Goal: Communication & Community: Answer question/provide support

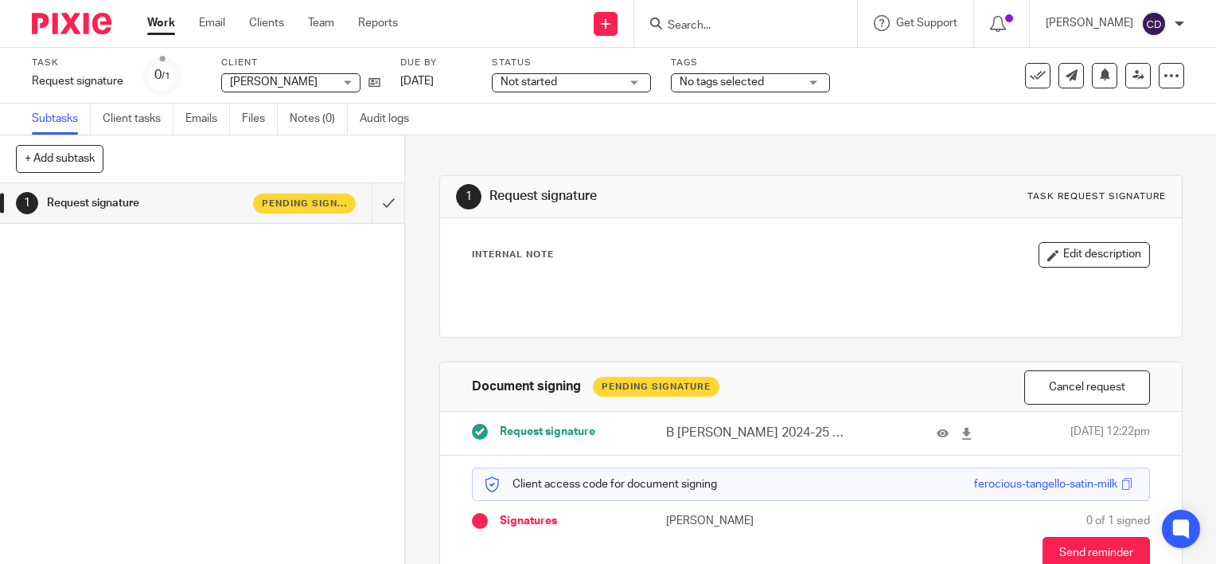
click at [603, 31] on input "Search" at bounding box center [737, 26] width 143 height 14
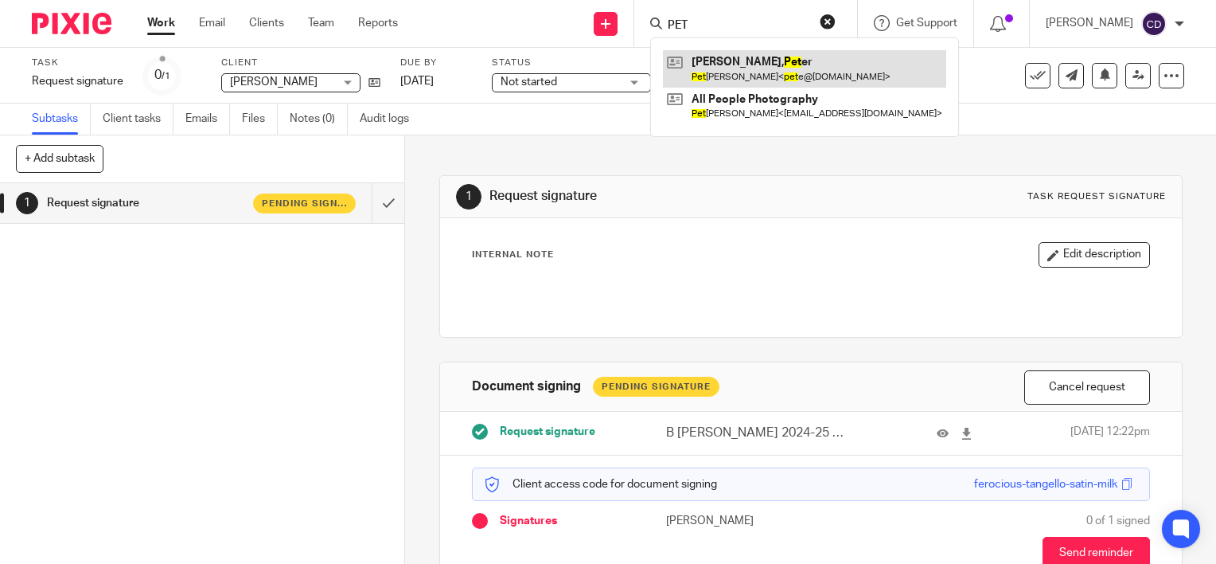
type input "PET"
click at [603, 64] on link at bounding box center [804, 68] width 283 height 37
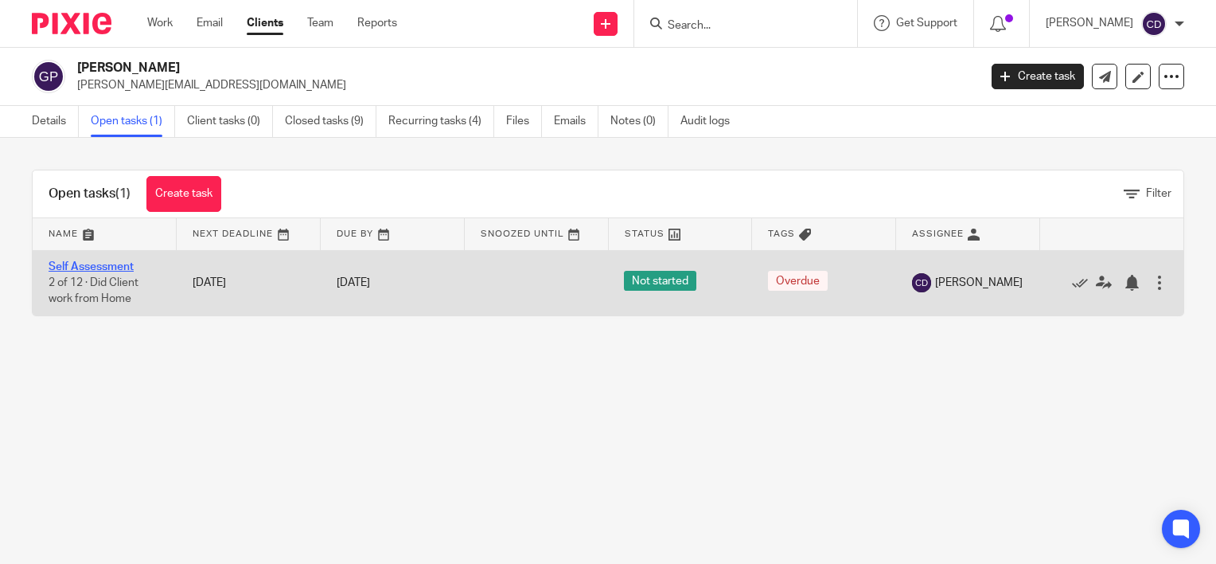
click at [89, 269] on link "Self Assessment" at bounding box center [91, 266] width 85 height 11
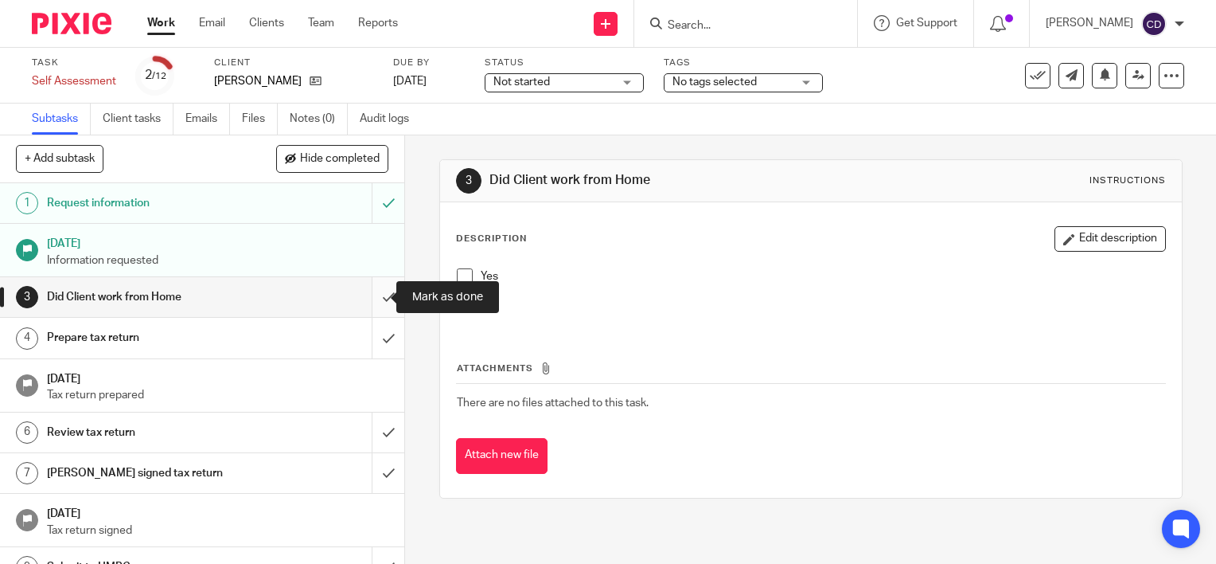
click at [376, 304] on input "submit" at bounding box center [202, 297] width 404 height 40
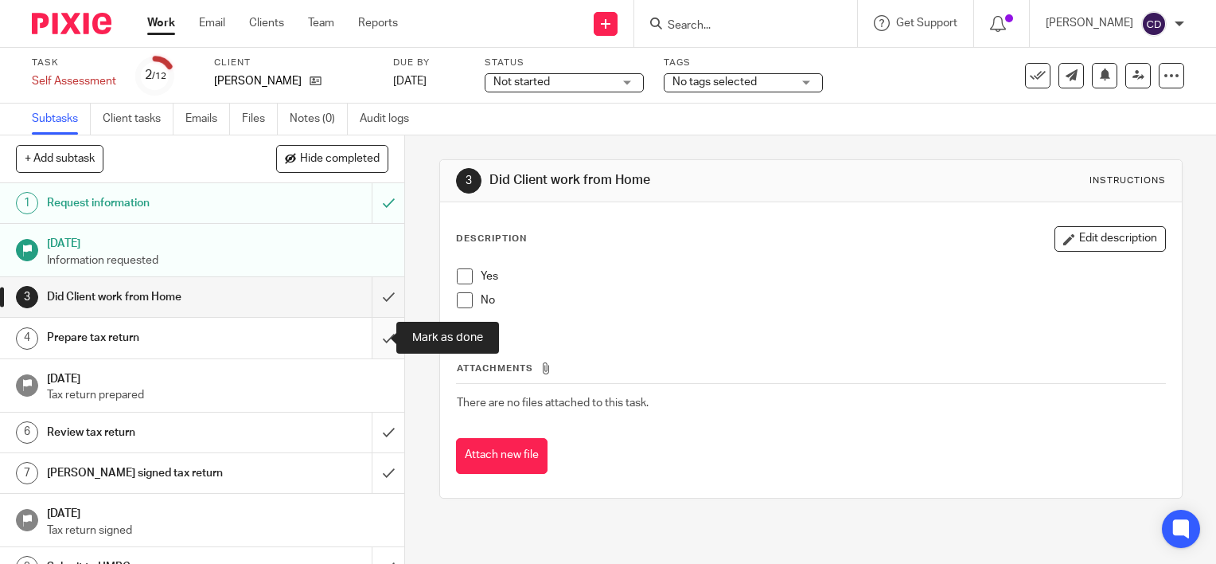
click at [372, 330] on input "submit" at bounding box center [202, 338] width 404 height 40
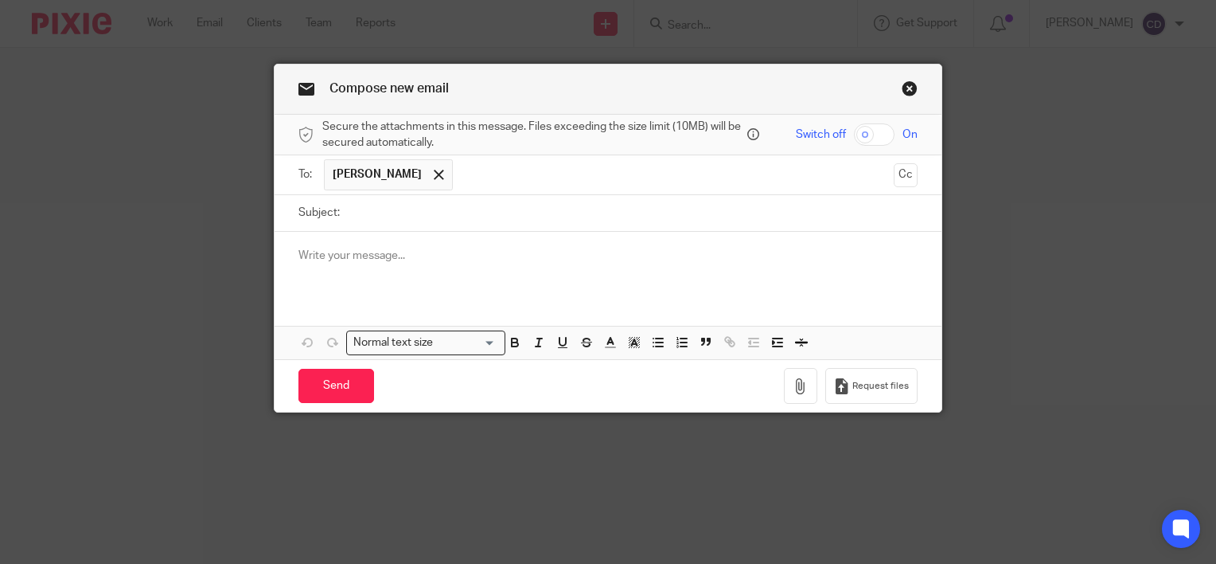
click at [455, 255] on p at bounding box center [607, 256] width 619 height 16
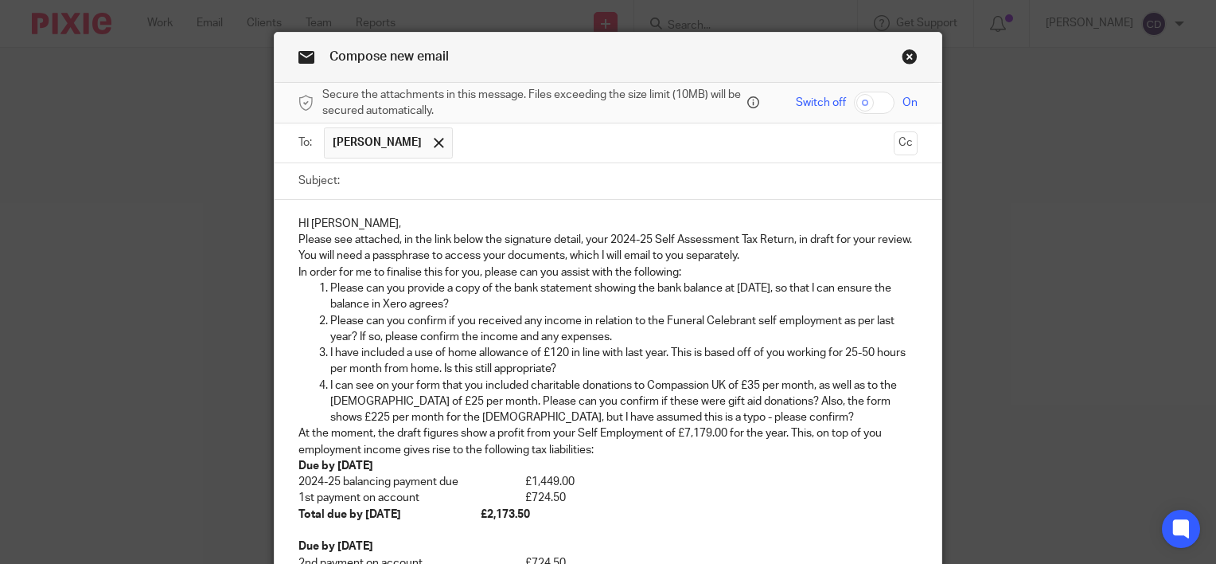
scroll to position [8, 0]
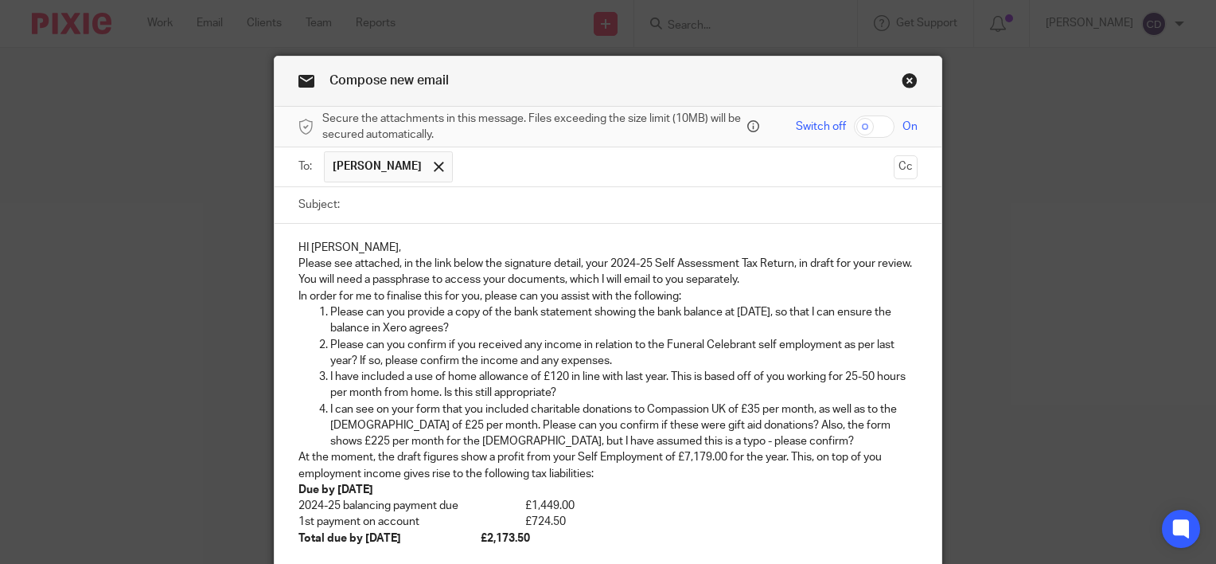
click at [385, 190] on input "Subject:" at bounding box center [633, 205] width 570 height 36
type input "2024-25 Self Assessment Tax Return"
click at [868, 125] on input "checkbox" at bounding box center [874, 126] width 41 height 22
checkbox input "true"
click at [347, 242] on p "HI Pete," at bounding box center [607, 248] width 619 height 16
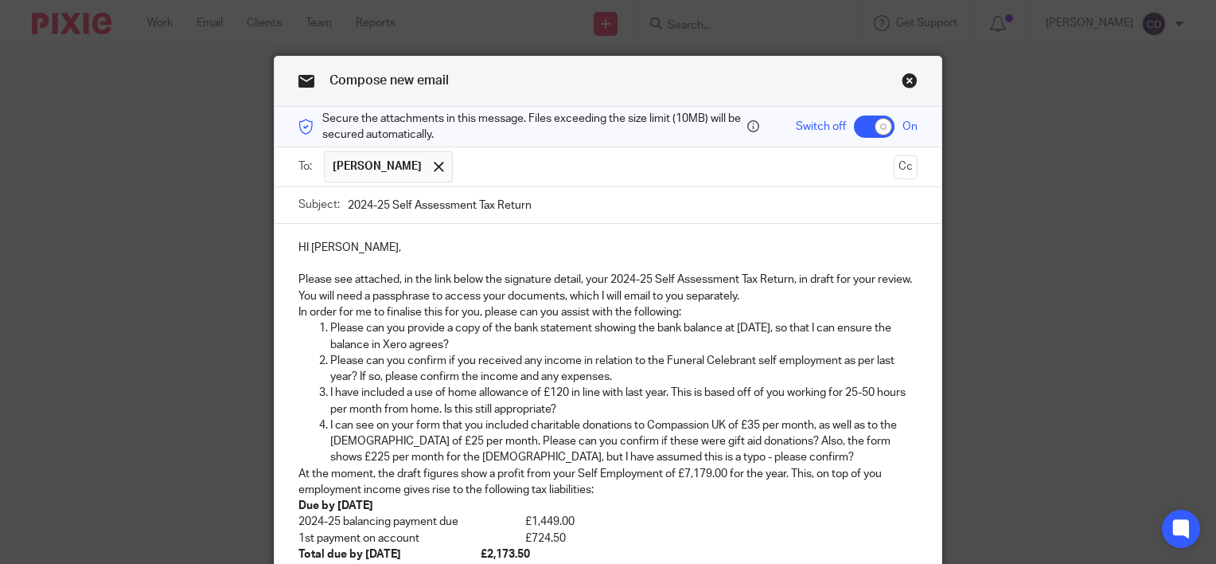
click at [751, 297] on p "Please see attached, in the link below the signature detail, your 2024-25 Self …" at bounding box center [607, 287] width 619 height 33
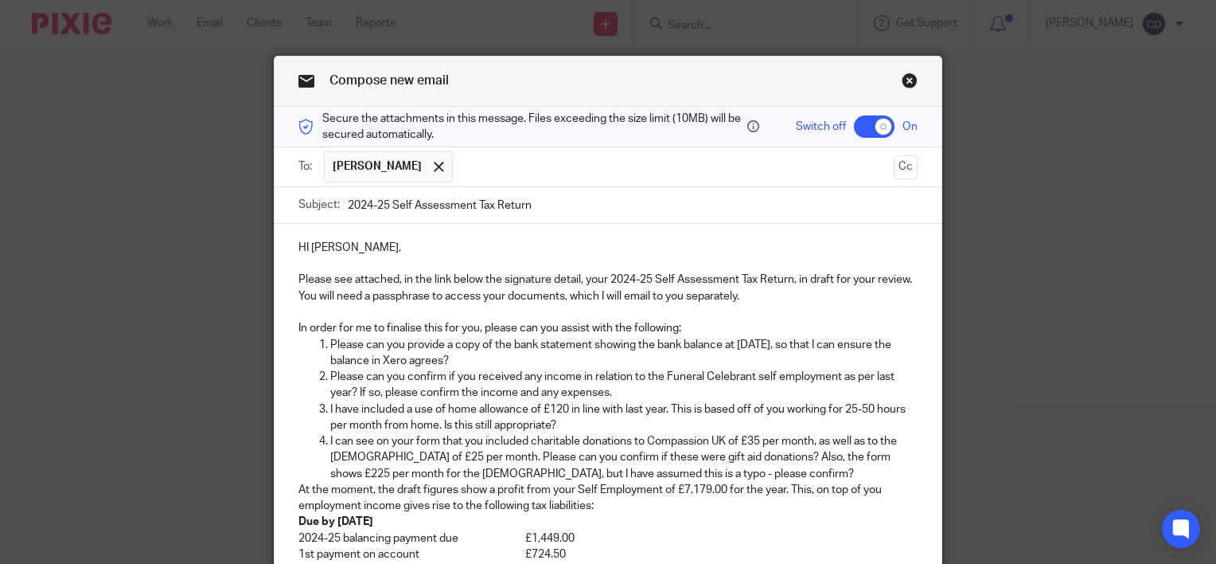
click at [702, 332] on p "In order for me to finalise this for you, please can you assist with the follow…" at bounding box center [607, 328] width 619 height 16
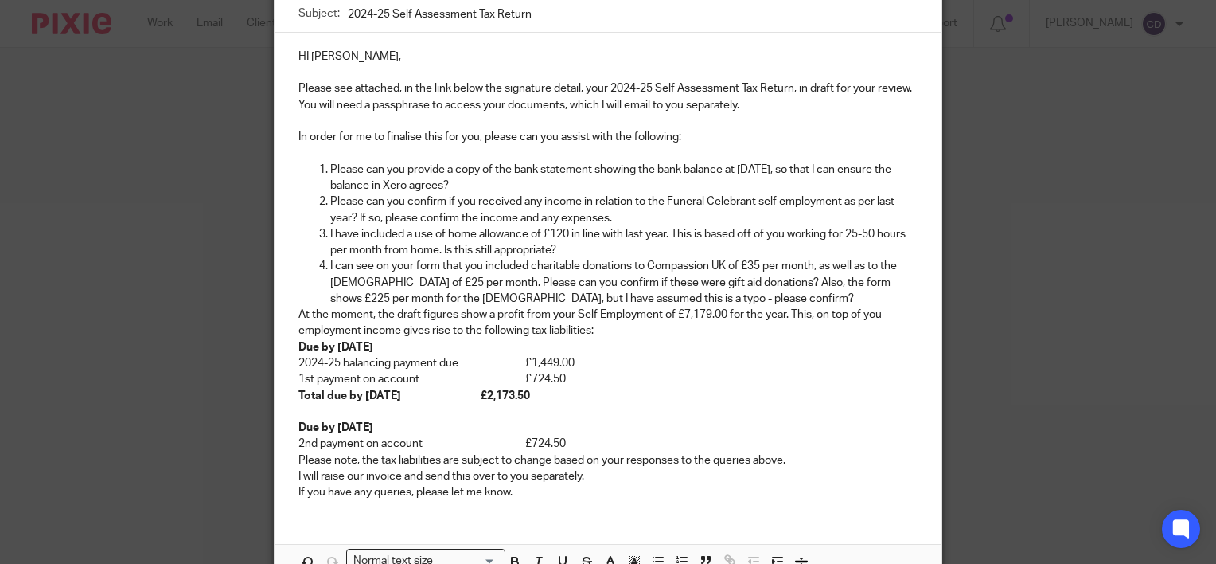
scroll to position [247, 0]
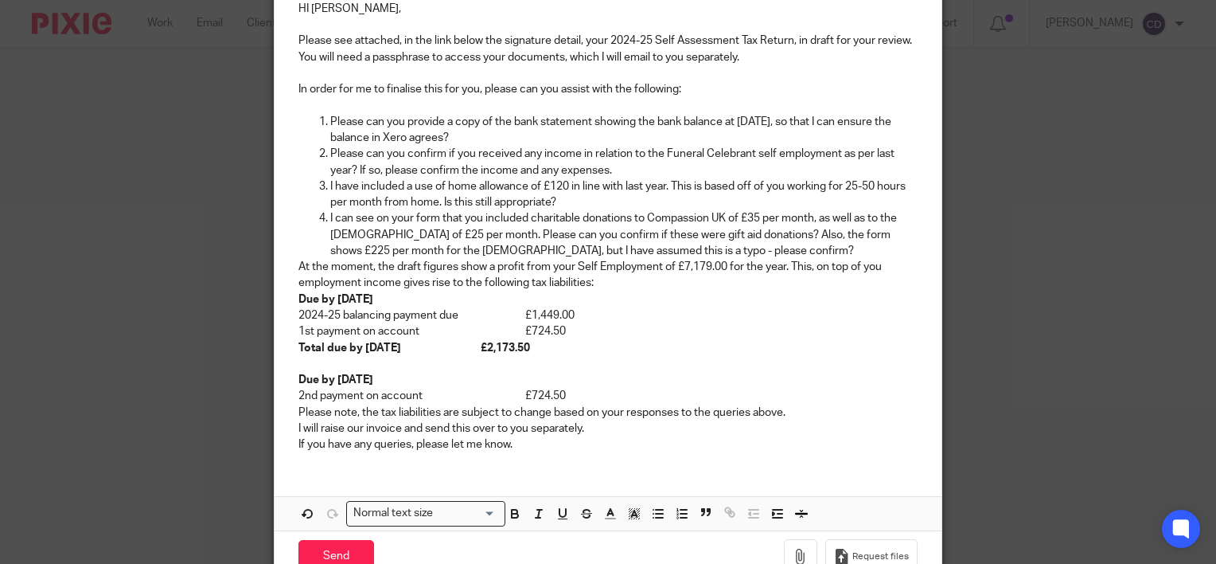
click at [749, 252] on p "I can see on your form that you included charitable donations to Compassion UK …" at bounding box center [623, 234] width 587 height 49
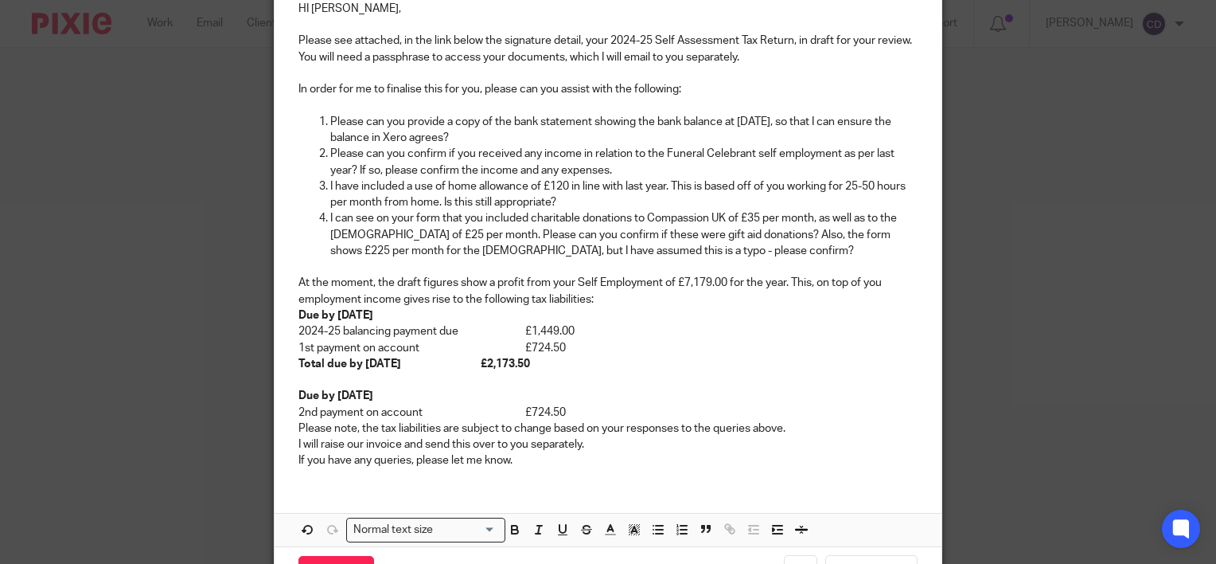
click at [657, 291] on p "At the moment, the draft figures show a profit from your Self Employment of £7,…" at bounding box center [607, 291] width 619 height 33
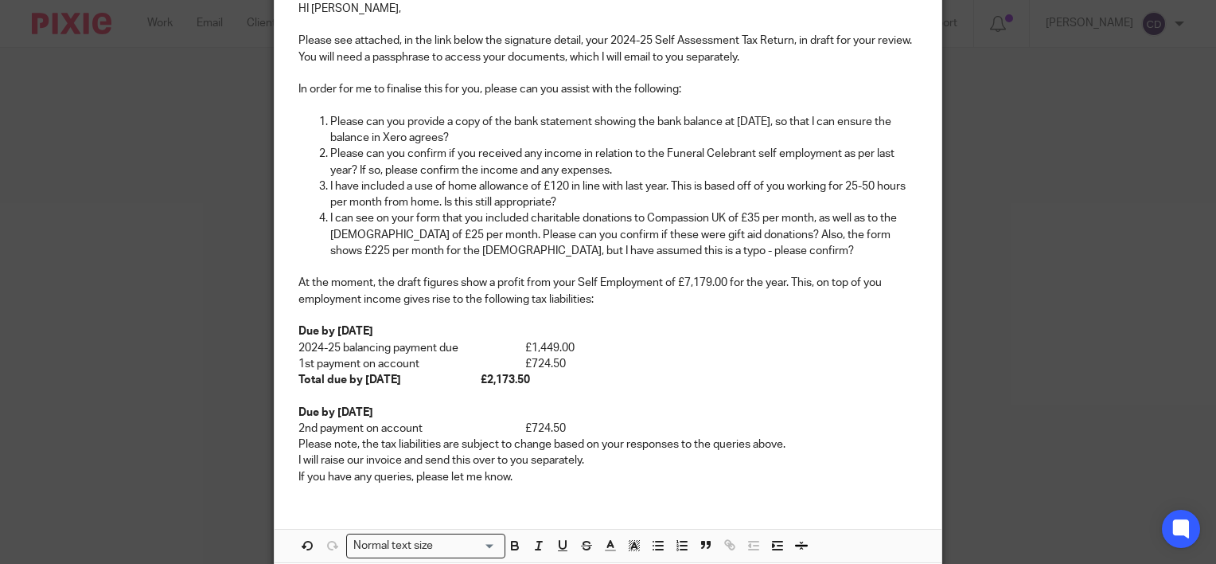
click at [622, 428] on p "2nd payment on account                   £724.50" at bounding box center [607, 428] width 619 height 16
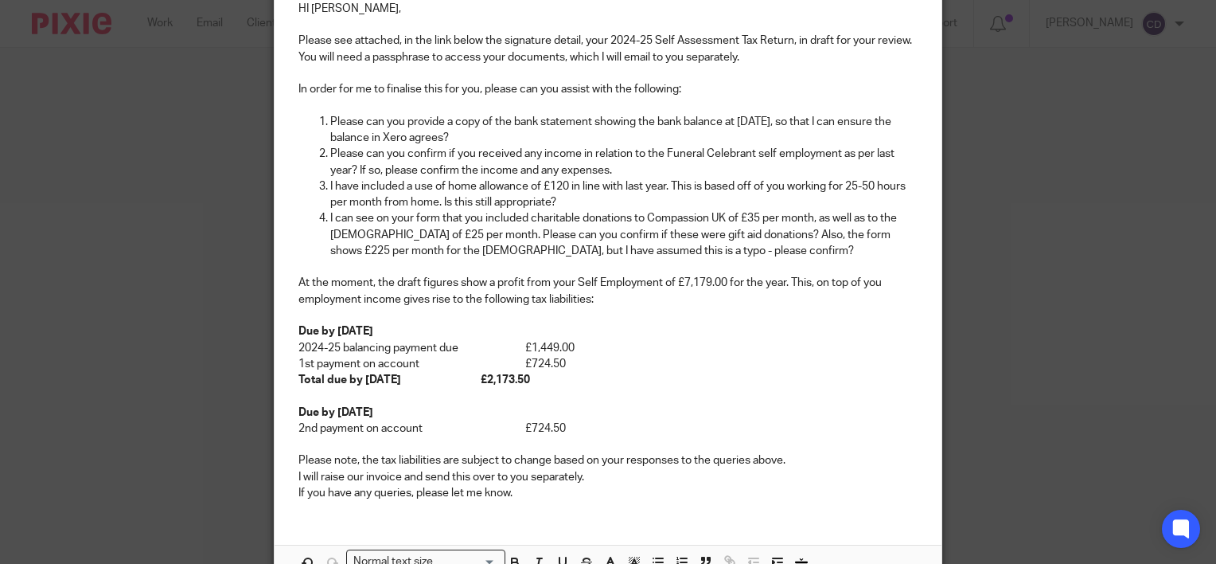
click at [626, 478] on p "I will raise our invoice and send this over to you separately." at bounding box center [607, 477] width 619 height 16
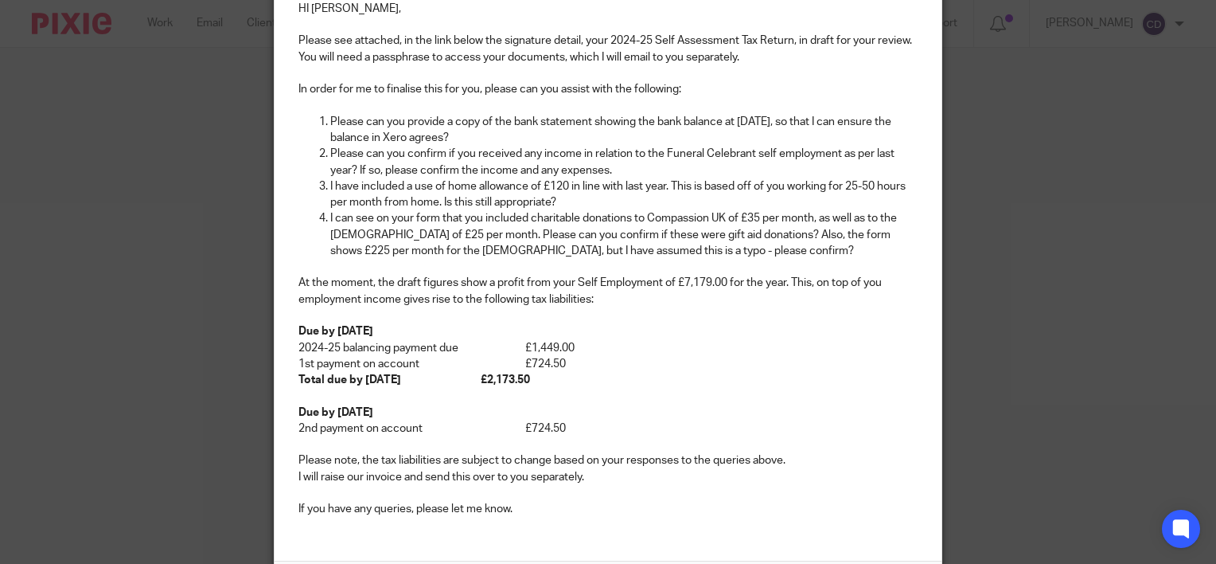
click at [805, 458] on p "Please note, the tax liabilities are subject to change based on your responses …" at bounding box center [607, 460] width 619 height 16
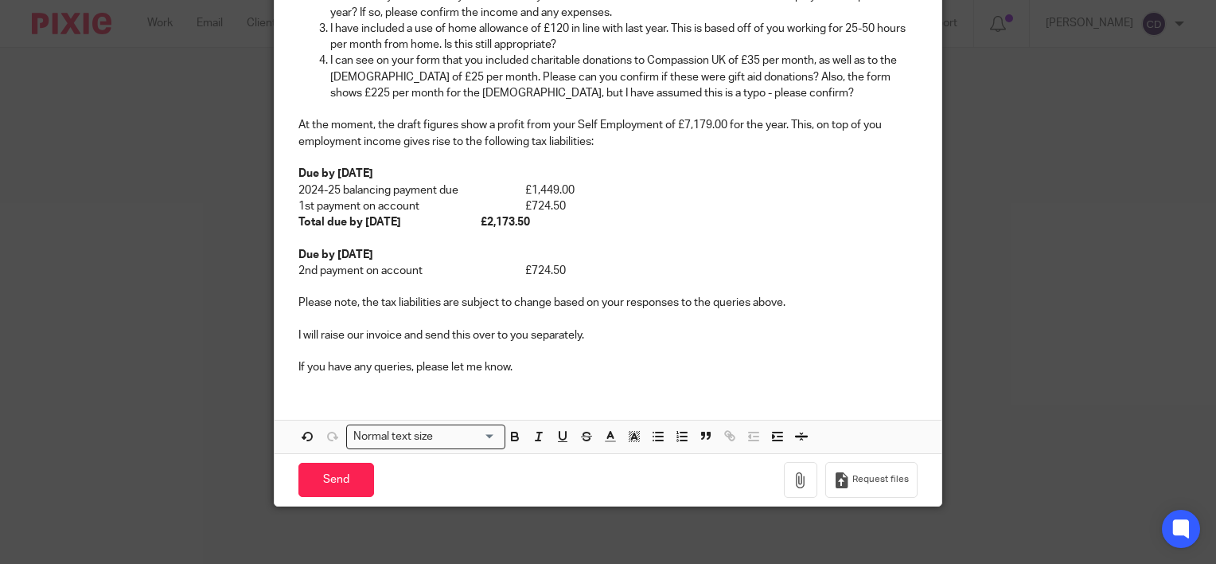
scroll to position [406, 0]
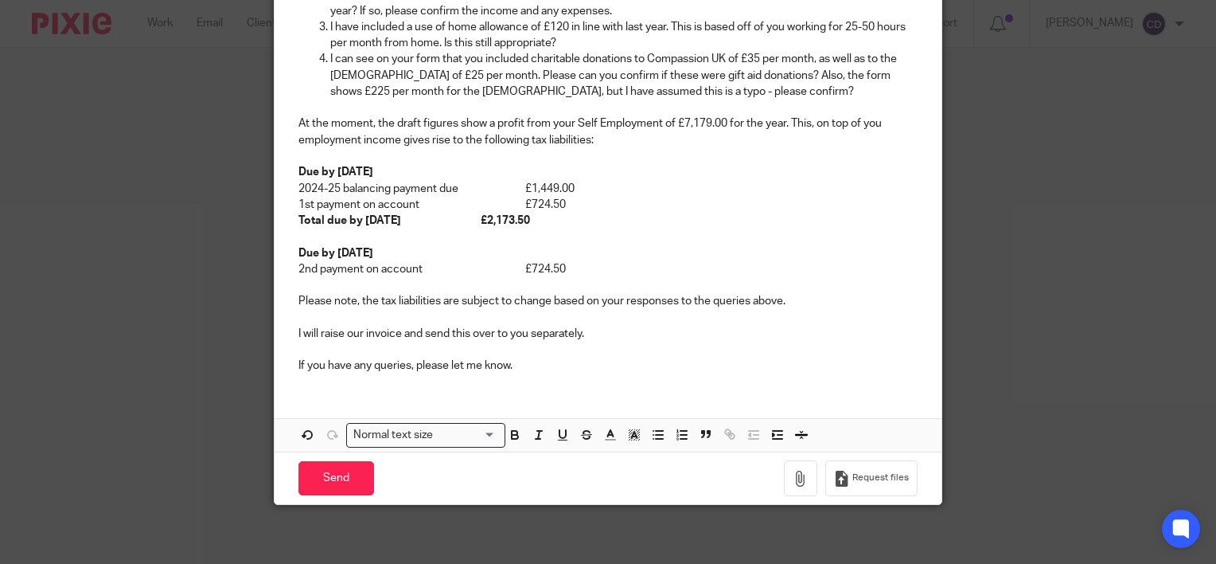
click at [624, 377] on div "HI Pete, Please see attached, in the link below the signature detail, your 2024…" at bounding box center [608, 106] width 667 height 560
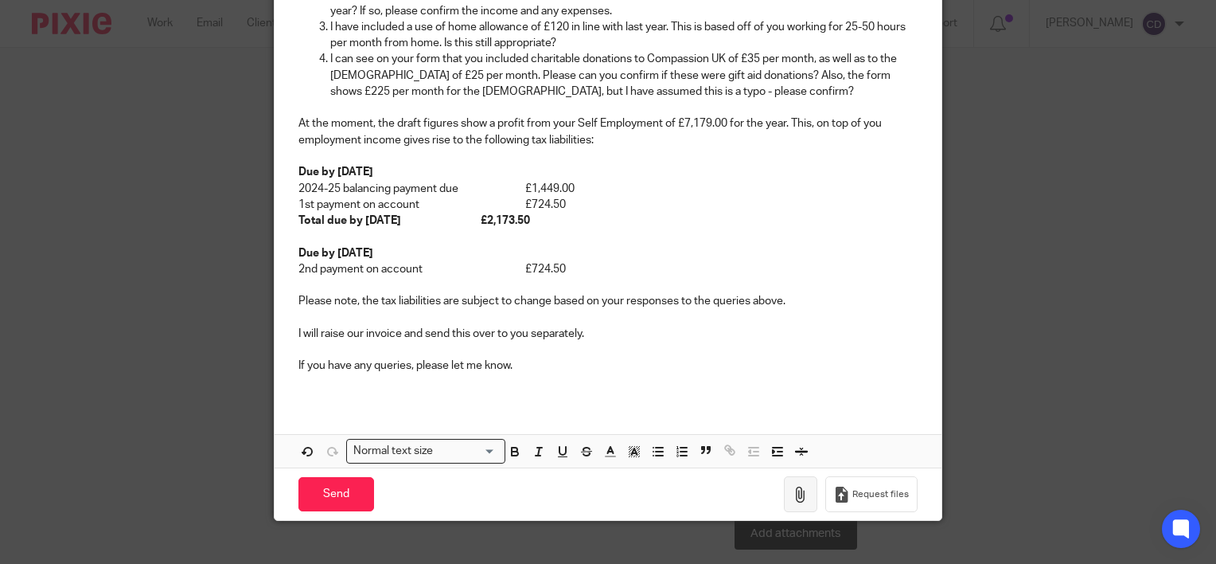
click at [798, 491] on icon "button" at bounding box center [801, 494] width 16 height 16
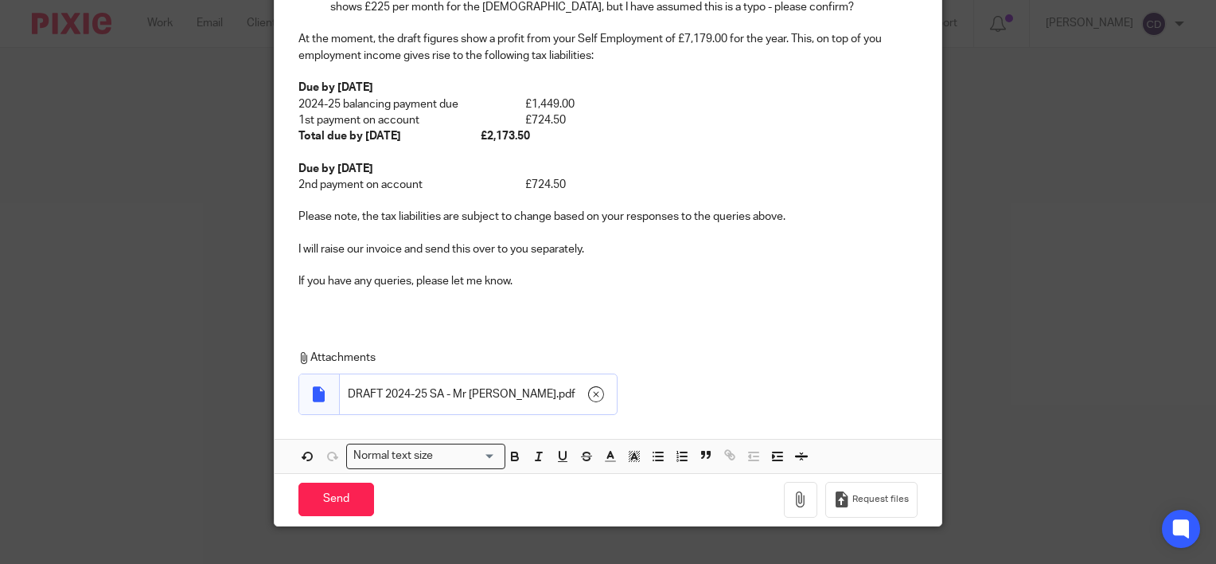
scroll to position [513, 0]
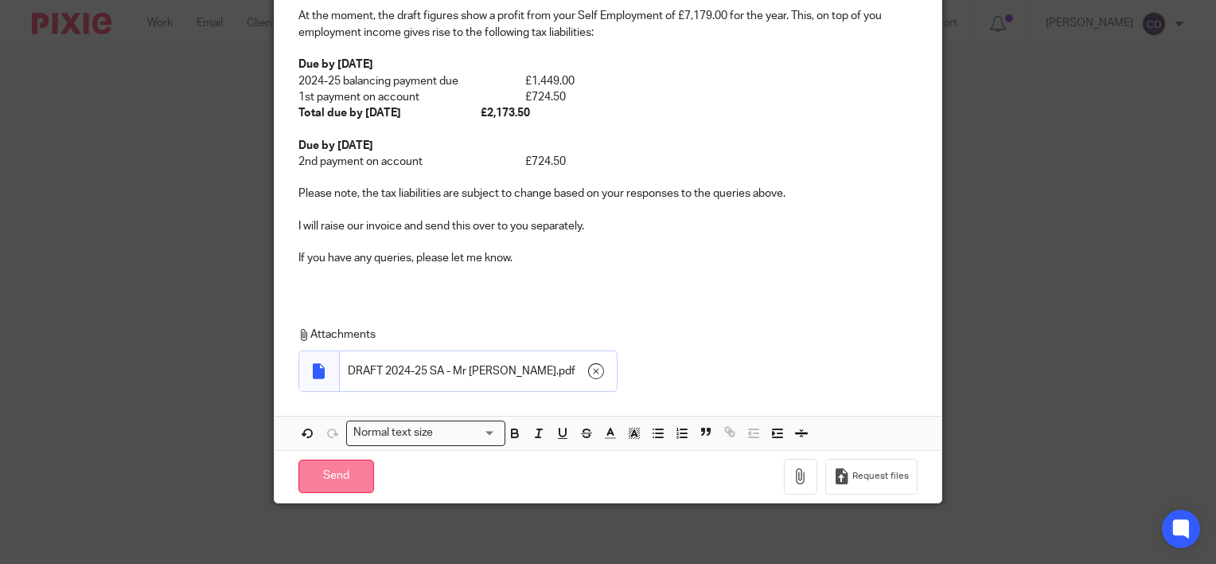
click at [322, 486] on input "Send" at bounding box center [336, 476] width 76 height 34
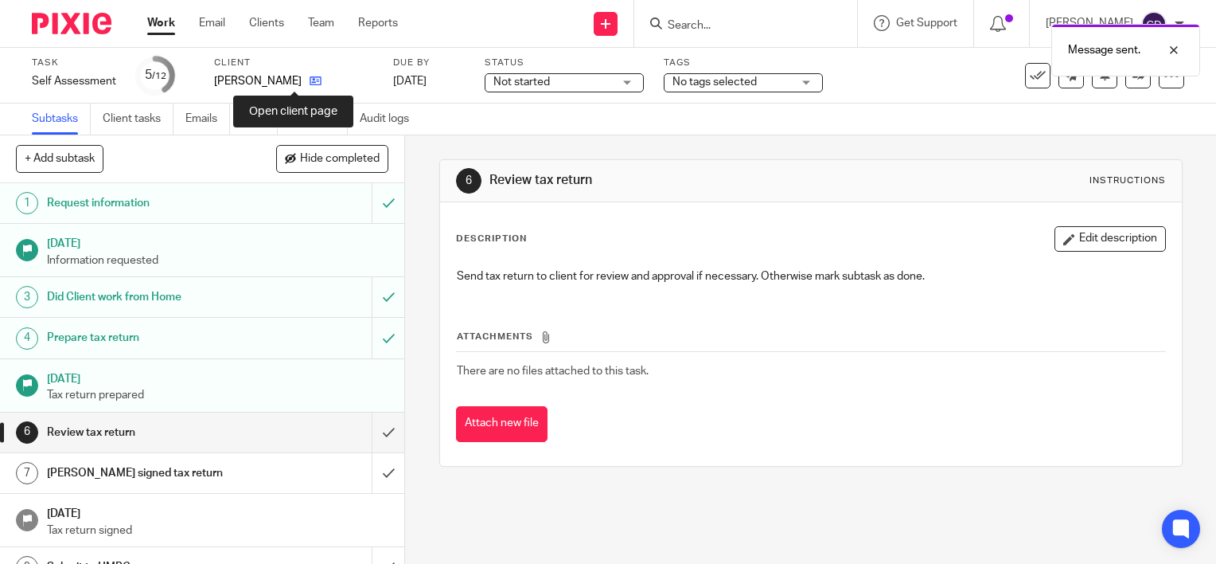
click at [310, 81] on icon at bounding box center [316, 81] width 12 height 12
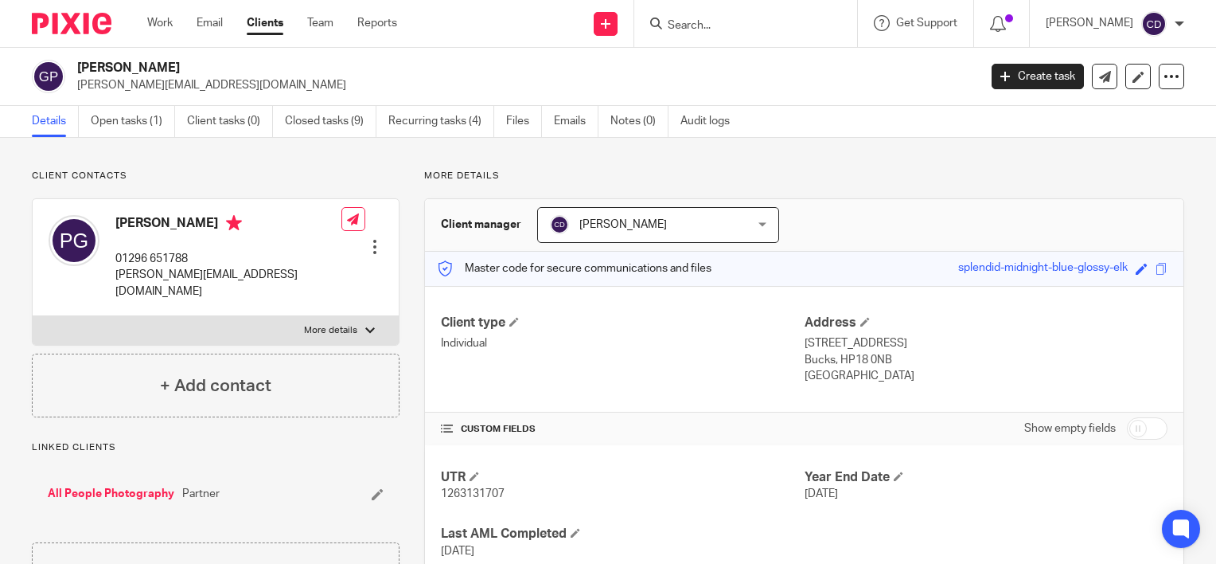
drag, startPoint x: 942, startPoint y: 271, endPoint x: 1117, endPoint y: 283, distance: 175.6
click at [1117, 283] on div "Master code for secure communications and files splendid-midnight-blue-glossy-e…" at bounding box center [804, 269] width 759 height 34
copy div "splendid-midnight-blue-glossy-elk"
click at [1092, 84] on link at bounding box center [1104, 76] width 25 height 25
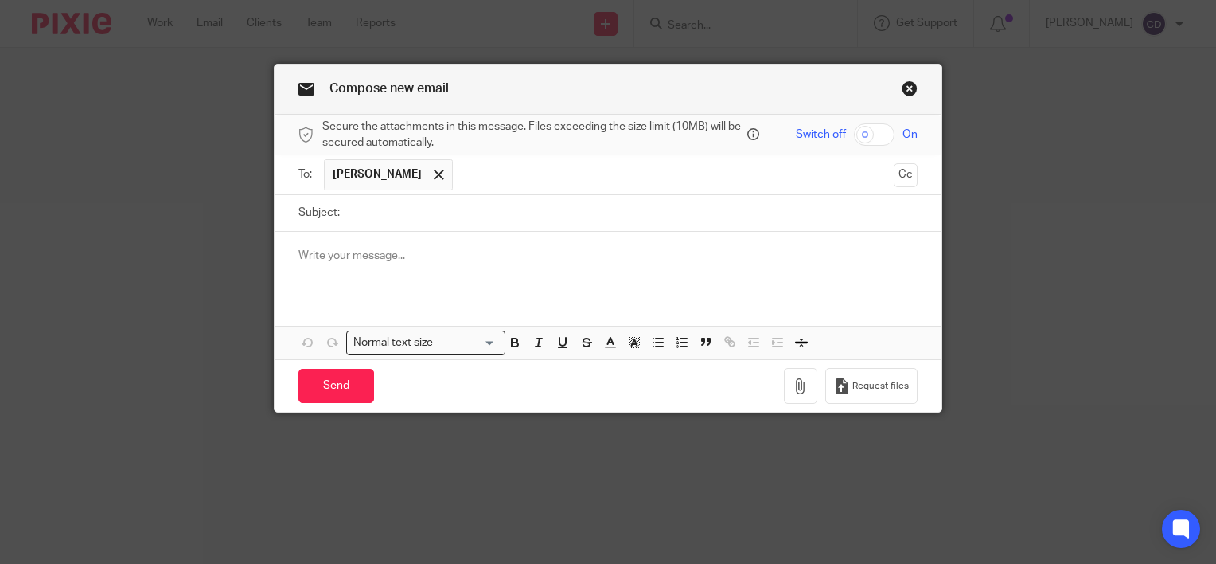
click at [356, 207] on input "Subject:" at bounding box center [633, 213] width 570 height 36
type input "Passphrase"
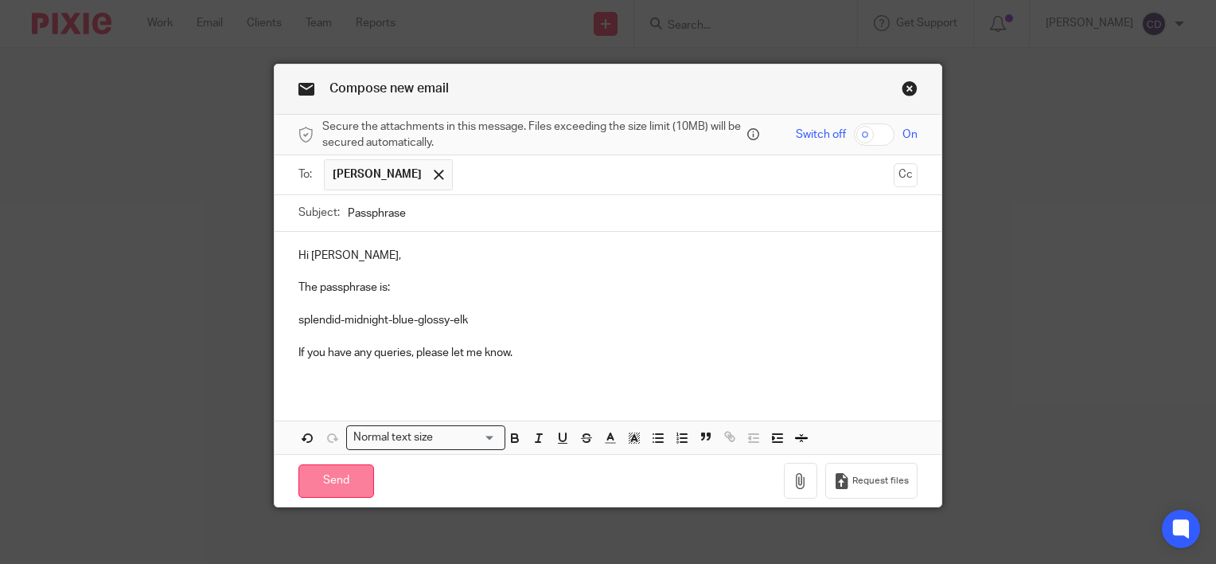
click at [331, 470] on input "Send" at bounding box center [336, 481] width 76 height 34
